Goal: Transaction & Acquisition: Purchase product/service

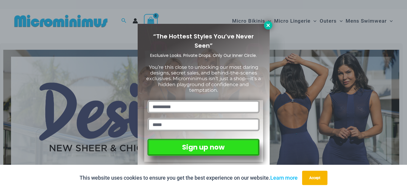
click at [268, 25] on icon at bounding box center [267, 25] width 3 height 3
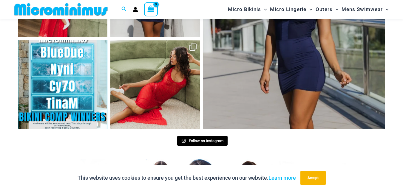
scroll to position [2579, 0]
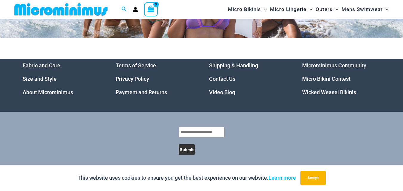
click at [332, 89] on link "Wicked Weasel Bikinis" at bounding box center [329, 92] width 54 height 6
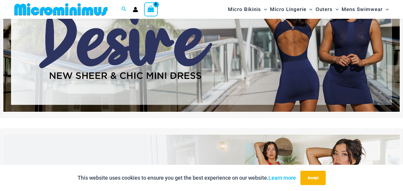
scroll to position [0, 0]
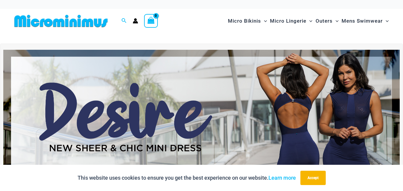
click at [134, 19] on circle "Account icon link" at bounding box center [135, 19] width 3 height 3
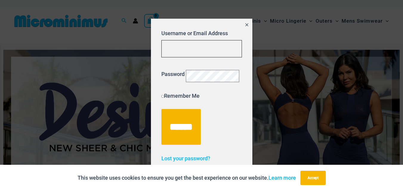
click at [188, 40] on input "Username or Email Address" at bounding box center [201, 49] width 80 height 18
type input "**********"
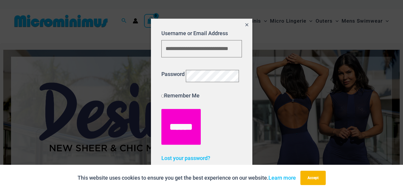
click at [182, 135] on input "******" at bounding box center [180, 127] width 39 height 36
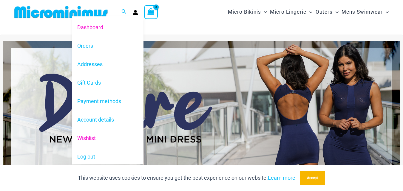
click at [92, 136] on link "Wishlist" at bounding box center [108, 138] width 72 height 18
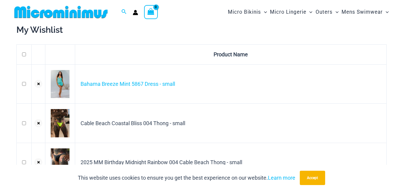
click at [26, 132] on td at bounding box center [24, 123] width 15 height 39
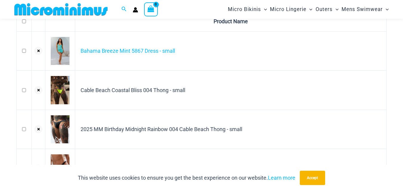
scroll to position [54, 0]
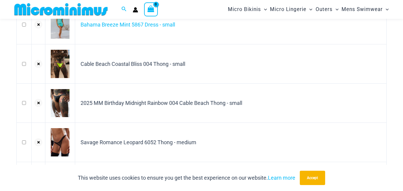
click at [22, 63] on td at bounding box center [24, 63] width 15 height 39
click at [24, 66] on td at bounding box center [24, 63] width 15 height 39
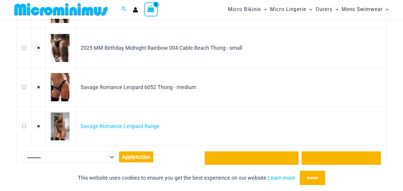
scroll to position [114, 0]
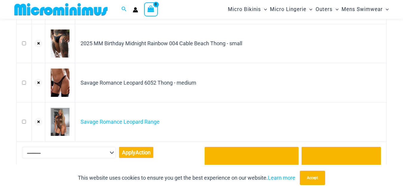
click at [109, 153] on select "**********" at bounding box center [69, 152] width 94 height 11
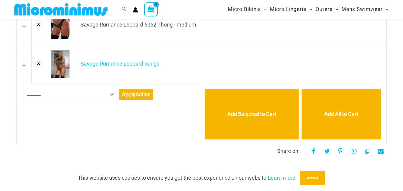
scroll to position [173, 0]
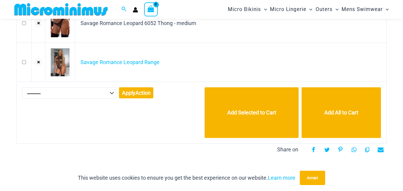
click at [108, 92] on select "**********" at bounding box center [69, 92] width 94 height 11
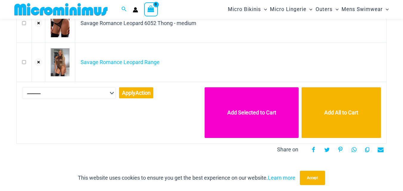
click at [248, 113] on button "Add Selected to Cart" at bounding box center [251, 112] width 94 height 51
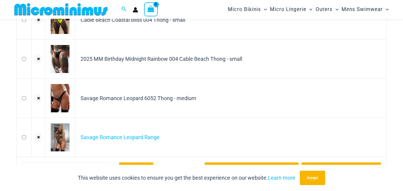
scroll to position [144, 0]
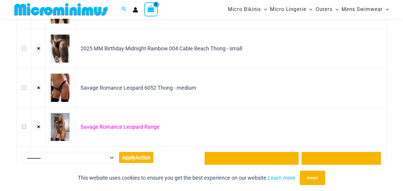
click at [101, 125] on link "Savage Romance Leopard Range" at bounding box center [119, 127] width 79 height 6
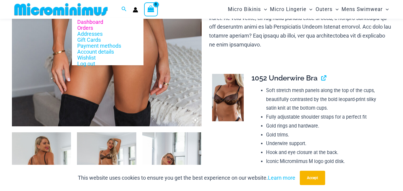
scroll to position [84, 0]
